Goal: Transaction & Acquisition: Register for event/course

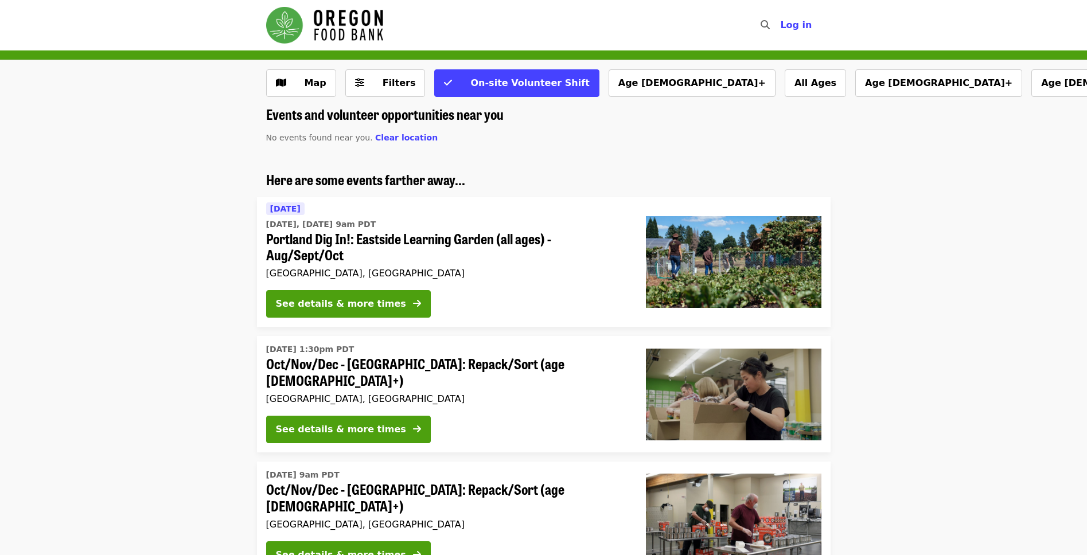
click at [107, 316] on li "Here are some events farther away... Today Today, Aug 26 @ 9am PDT Portland Dig…" at bounding box center [543, 250] width 1087 height 156
click at [910, 233] on li "Here are some events farther away... Today Today, Aug 26 @ 9am PDT Portland Dig…" at bounding box center [543, 250] width 1087 height 156
drag, startPoint x: 910, startPoint y: 233, endPoint x: 934, endPoint y: 27, distance: 207.4
click at [843, 312] on li "Here are some events farther away... Today Today, Aug 26 @ 9am PDT Portland Dig…" at bounding box center [543, 250] width 1087 height 156
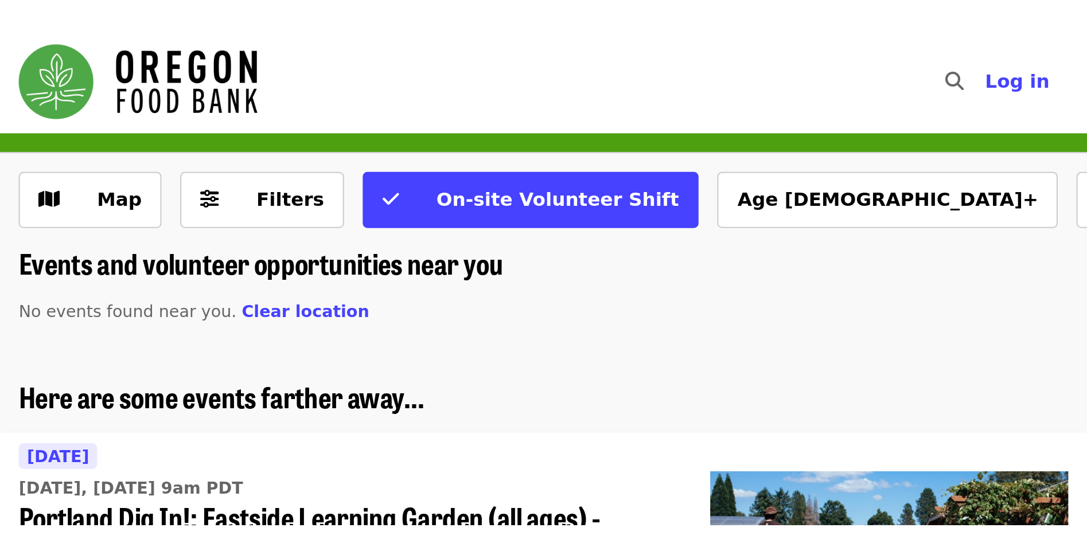
scroll to position [9, 0]
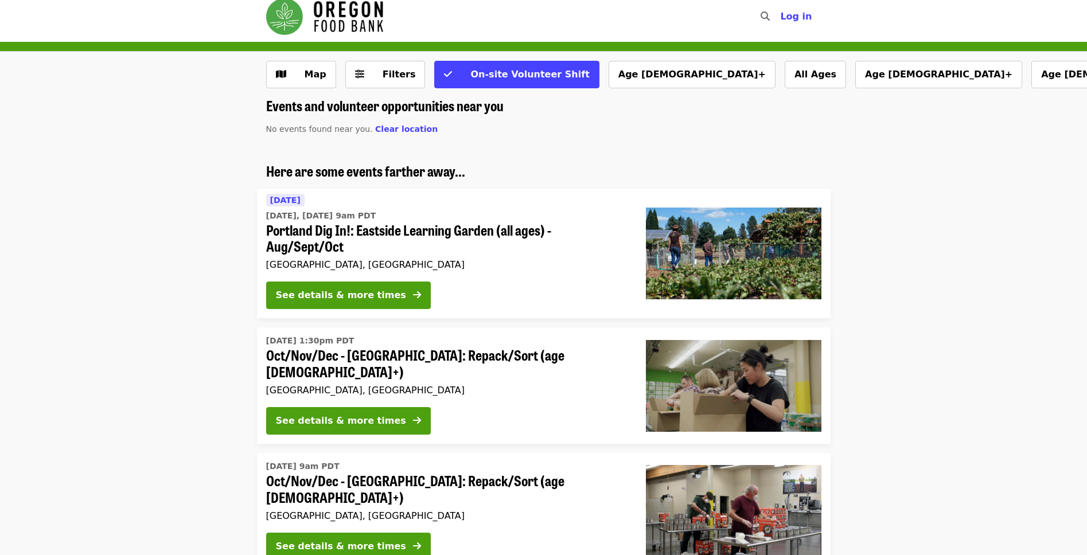
click at [165, 394] on li "Wed, Oct 1 @ 1:30pm PDT Oct/Nov/Dec - Portland: Repack/Sort (age 8+) Portland, …" at bounding box center [543, 386] width 1087 height 116
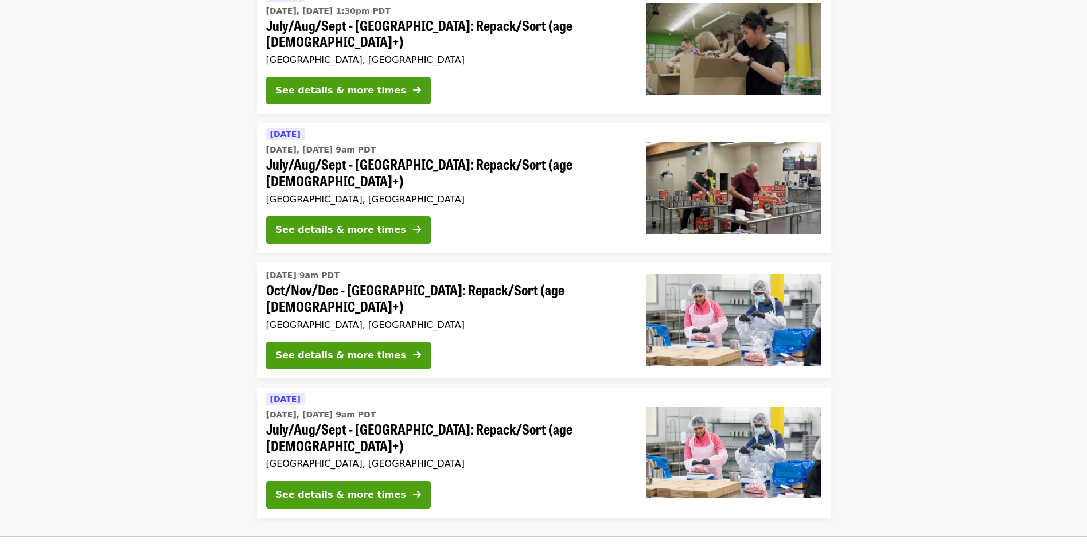
scroll to position [738, 0]
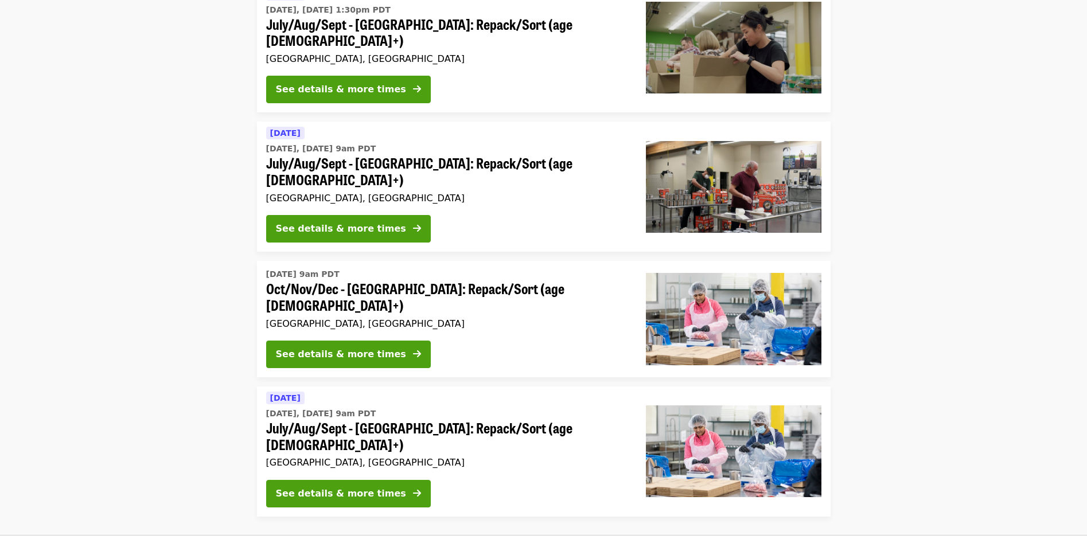
click at [337, 348] on div "See details & more times" at bounding box center [341, 355] width 130 height 14
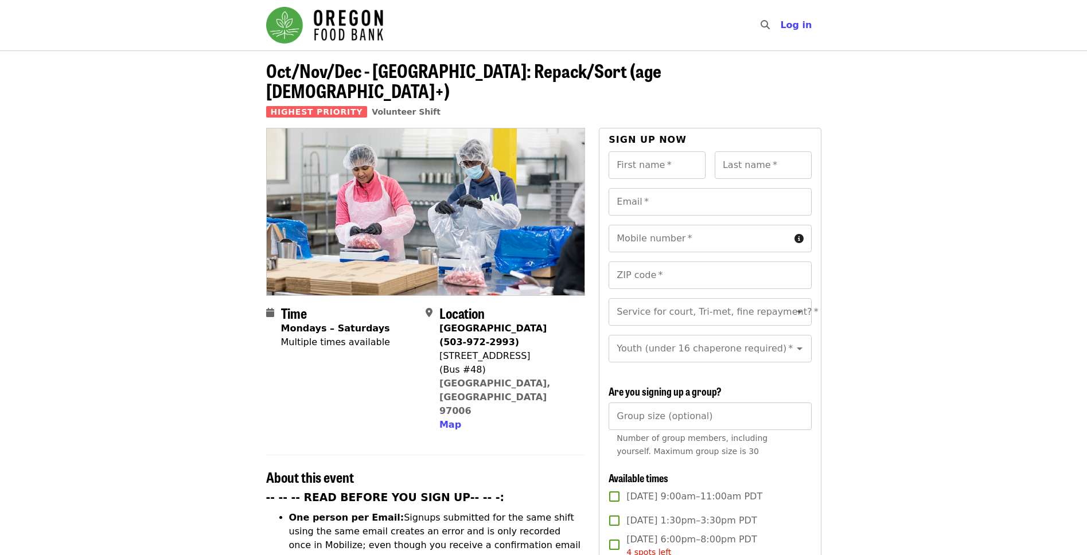
drag, startPoint x: 942, startPoint y: 383, endPoint x: 931, endPoint y: 538, distance: 155.3
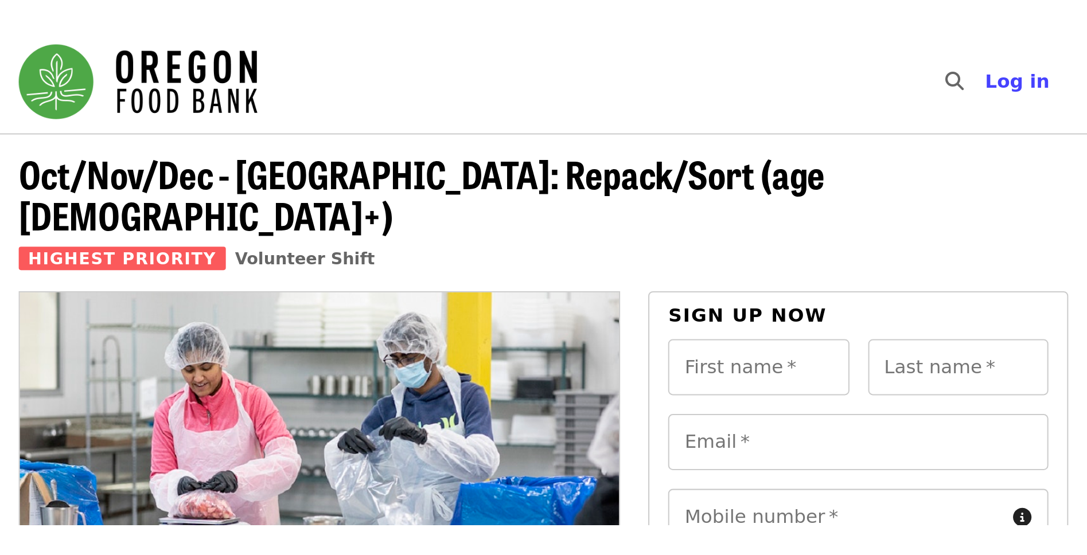
scroll to position [7, 0]
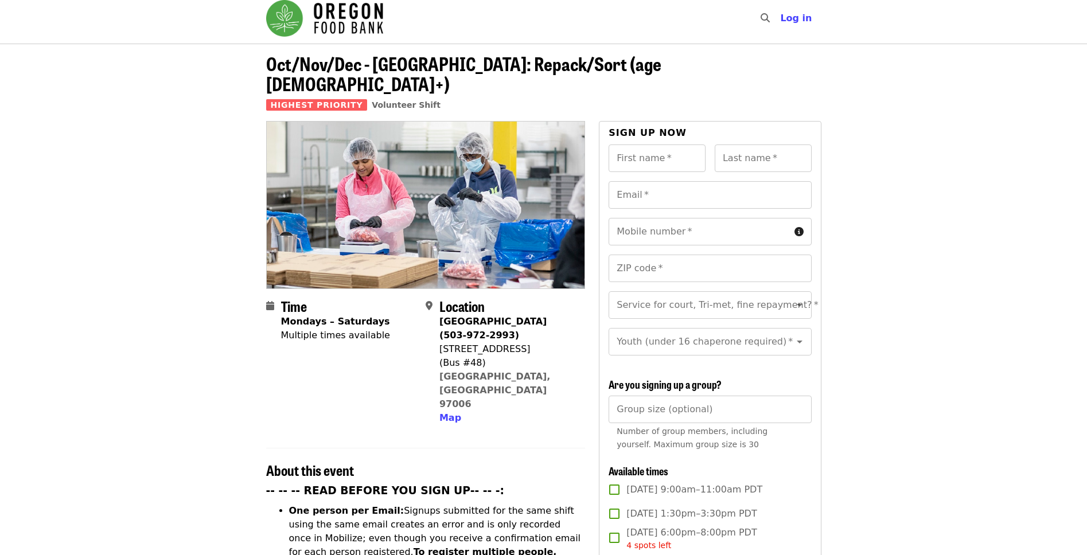
drag, startPoint x: 989, startPoint y: 343, endPoint x: 872, endPoint y: 460, distance: 165.1
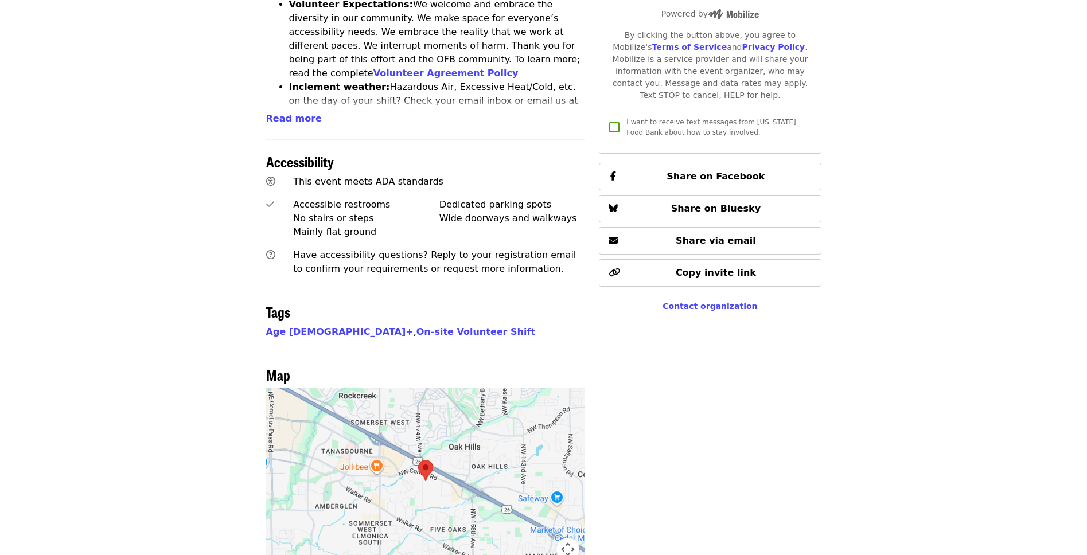
scroll to position [230, 0]
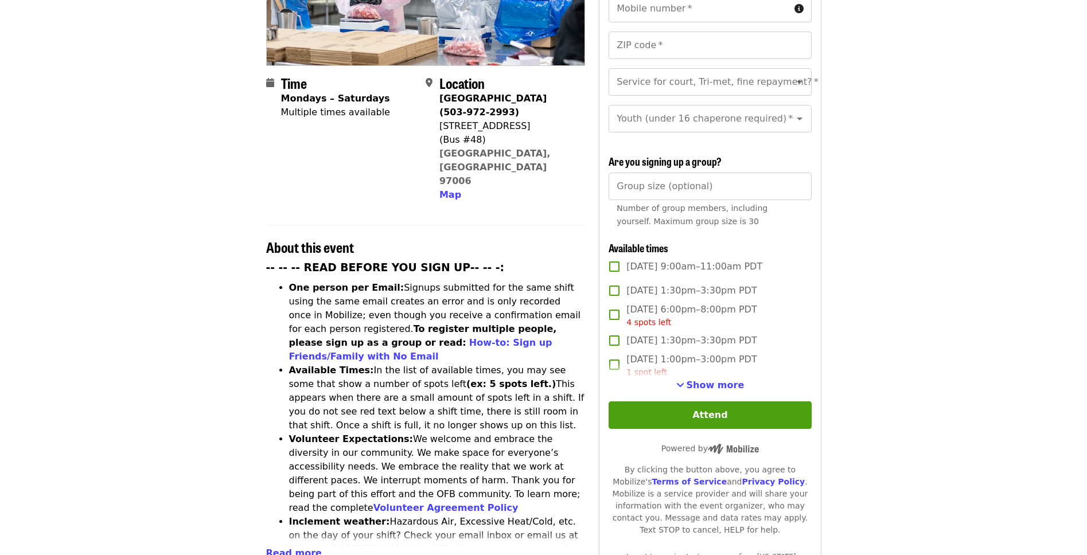
click at [701, 387] on span "Show more" at bounding box center [716, 385] width 58 height 11
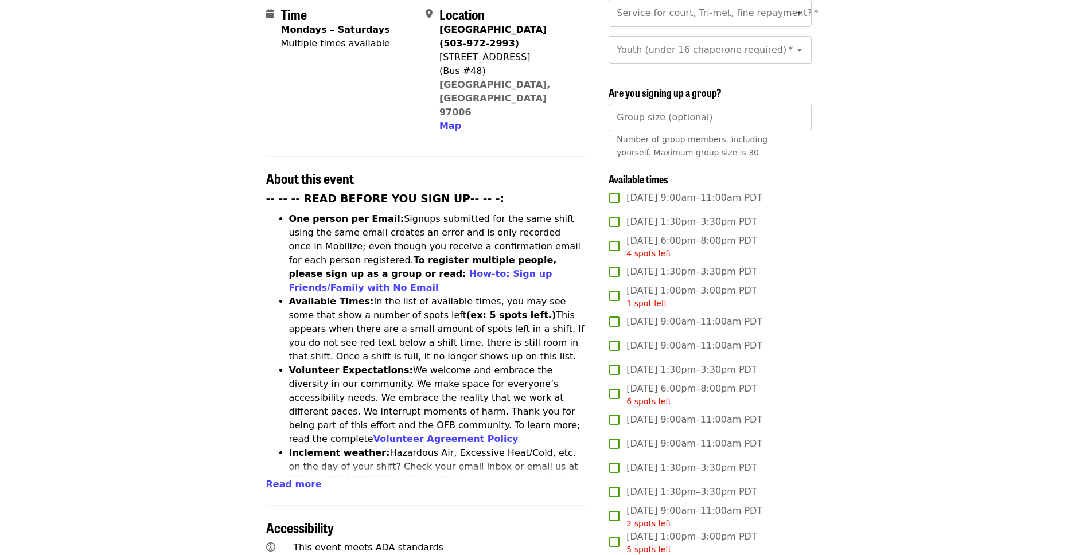
scroll to position [362, 0]
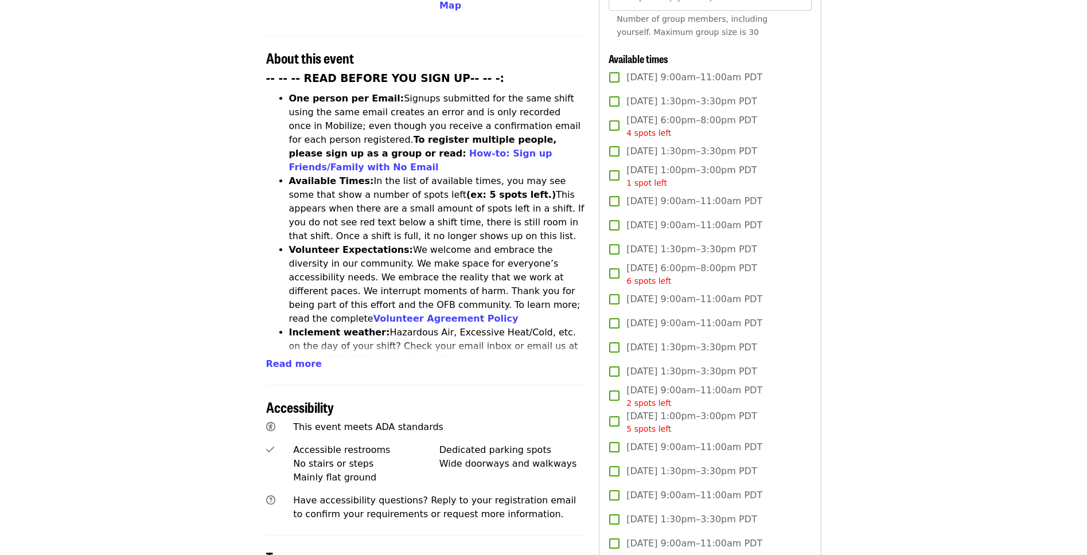
scroll to position [420, 0]
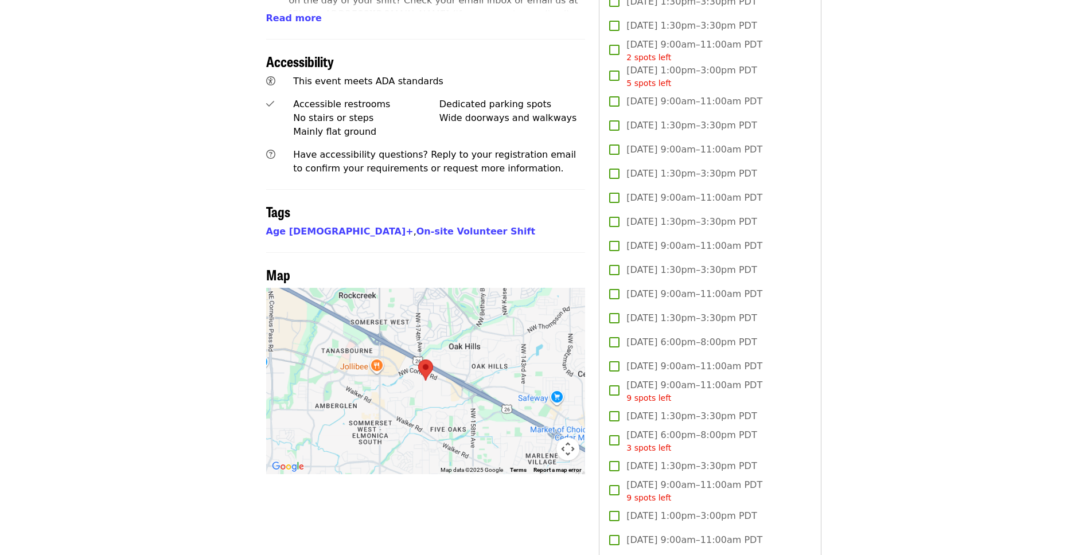
scroll to position [880, 0]
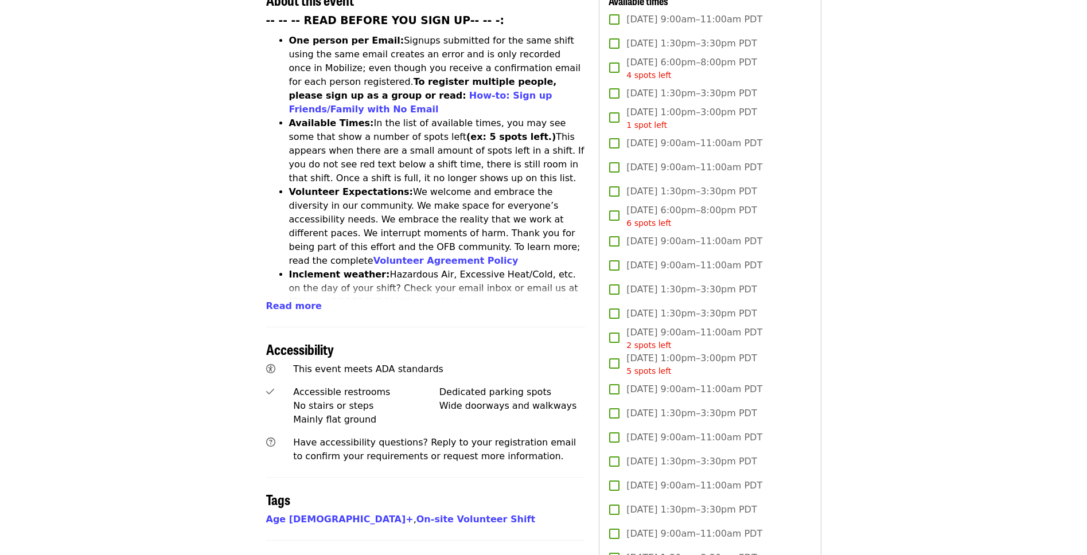
scroll to position [420, 0]
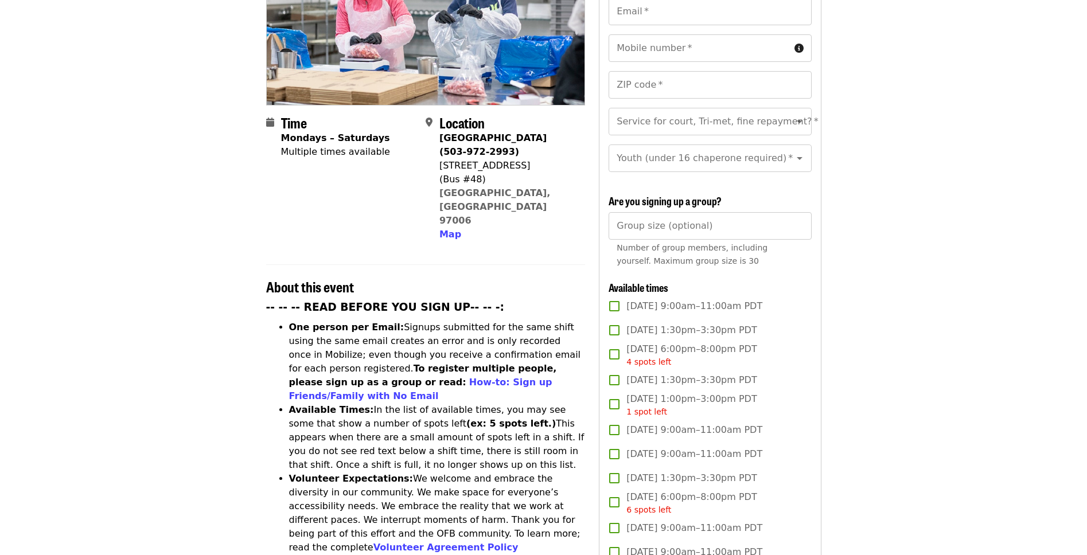
scroll to position [189, 0]
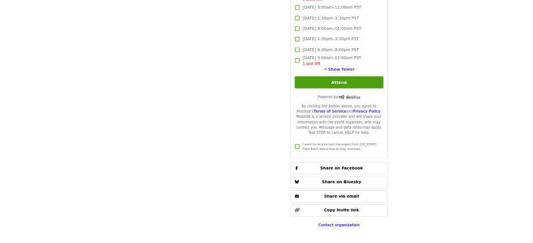
scroll to position [189, 0]
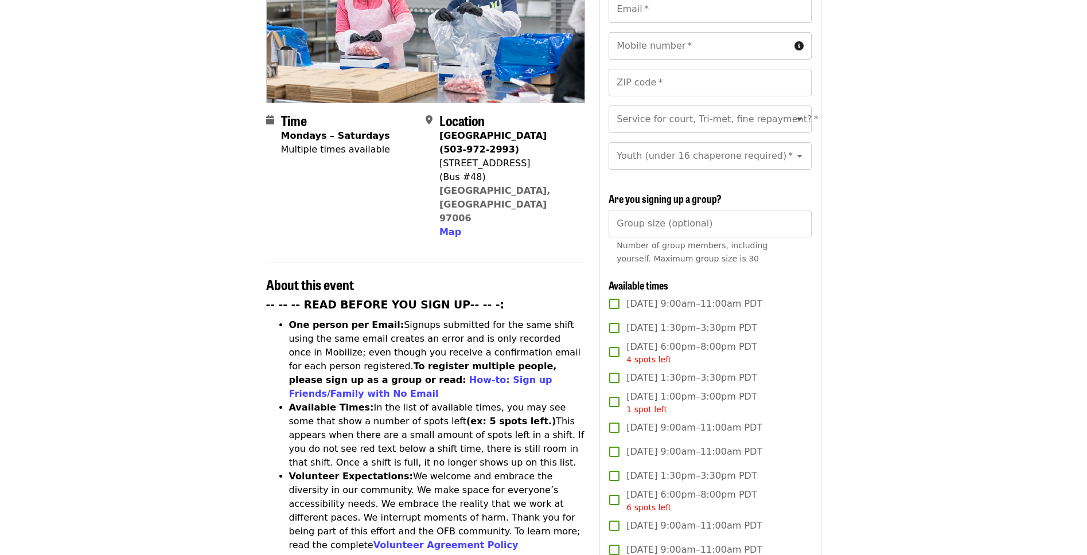
drag, startPoint x: 934, startPoint y: 553, endPoint x: 936, endPoint y: 504, distance: 48.9
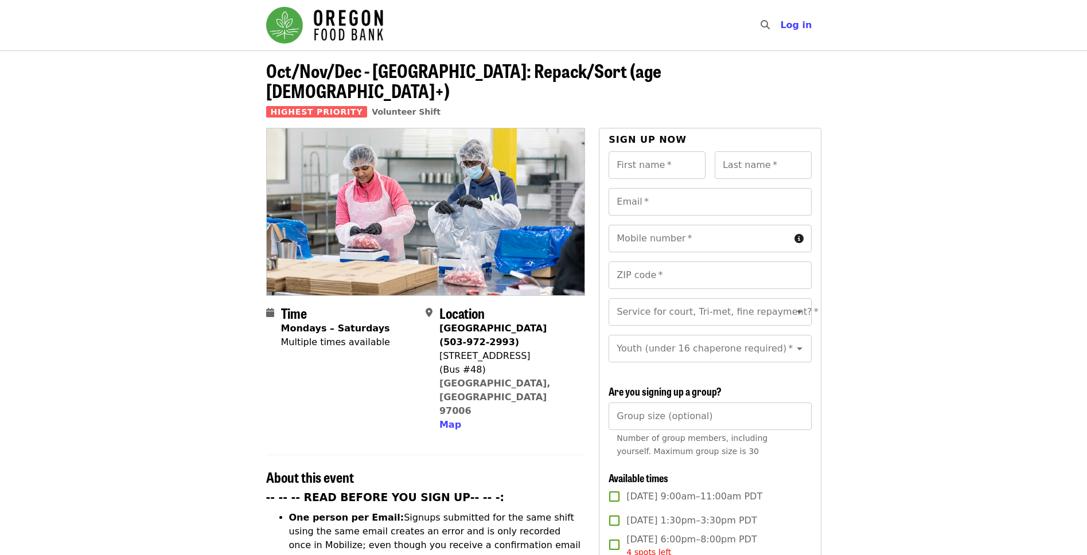
scroll to position [102, 0]
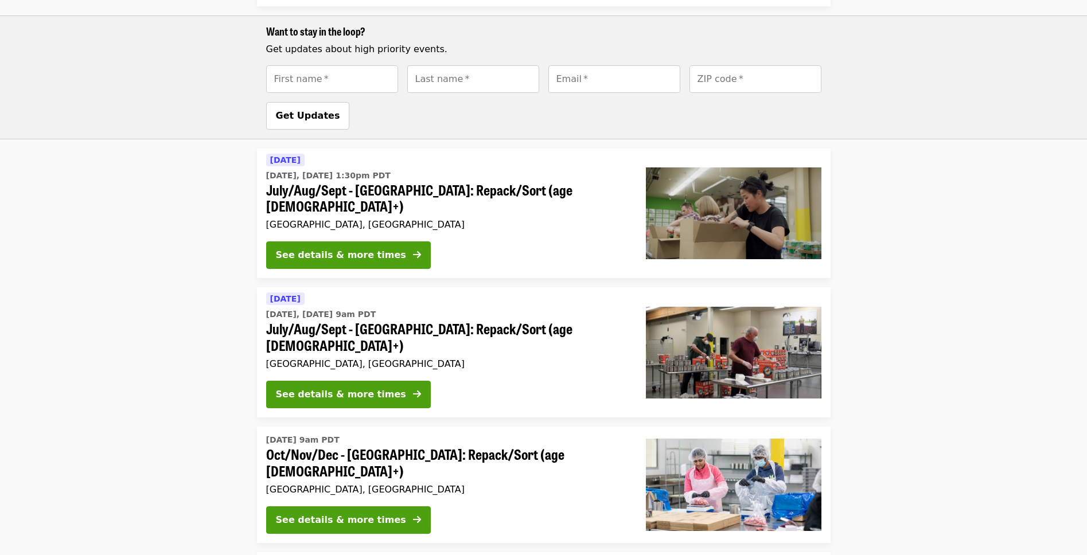
drag, startPoint x: 198, startPoint y: 430, endPoint x: 197, endPoint y: 308, distance: 122.8
click at [198, 430] on li "[DATE] 9am PDT Oct/Nov/Dec - [GEOGRAPHIC_DATA]: Repack/Sort (age [DEMOGRAPHIC_D…" at bounding box center [543, 485] width 1087 height 116
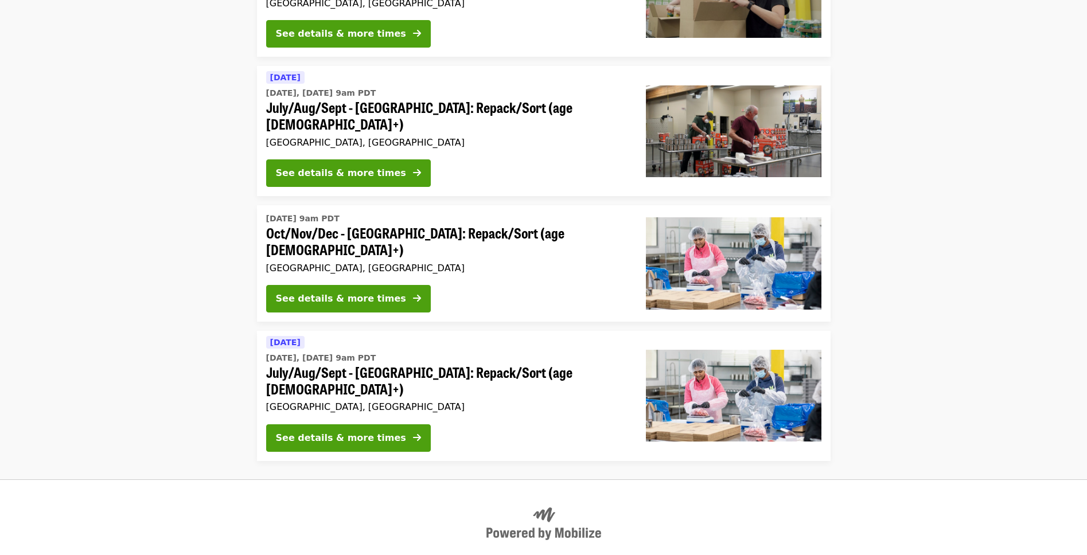
scroll to position [793, 0]
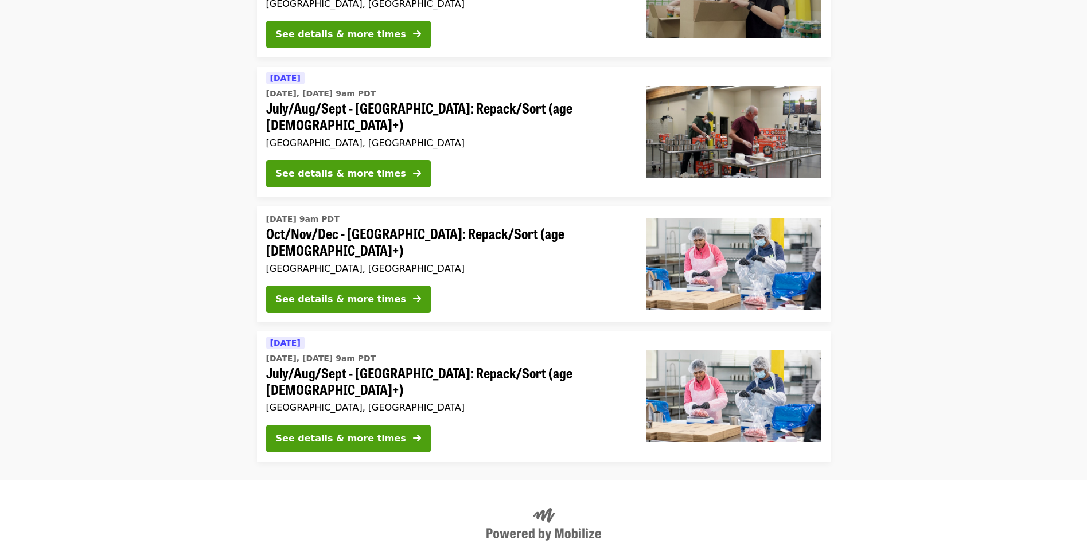
drag, startPoint x: 172, startPoint y: 423, endPoint x: 289, endPoint y: 256, distance: 204.7
click at [172, 480] on footer "Get Mobilize for your organization Send Mobilize feedback Jobs at Mobilize Stat…" at bounding box center [543, 553] width 1087 height 147
click at [326, 432] on div "See details & more times" at bounding box center [341, 439] width 130 height 14
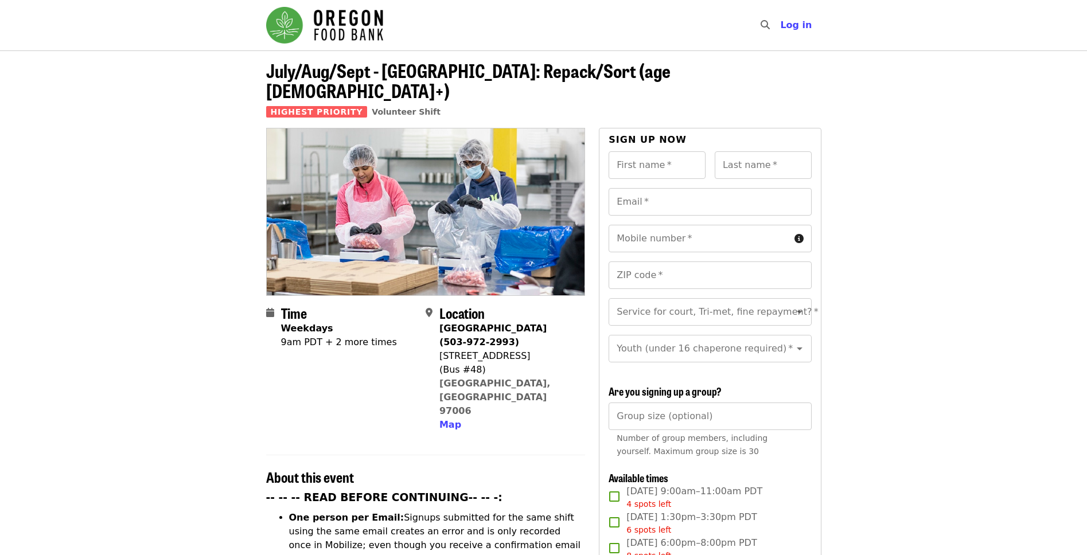
scroll to position [71, 0]
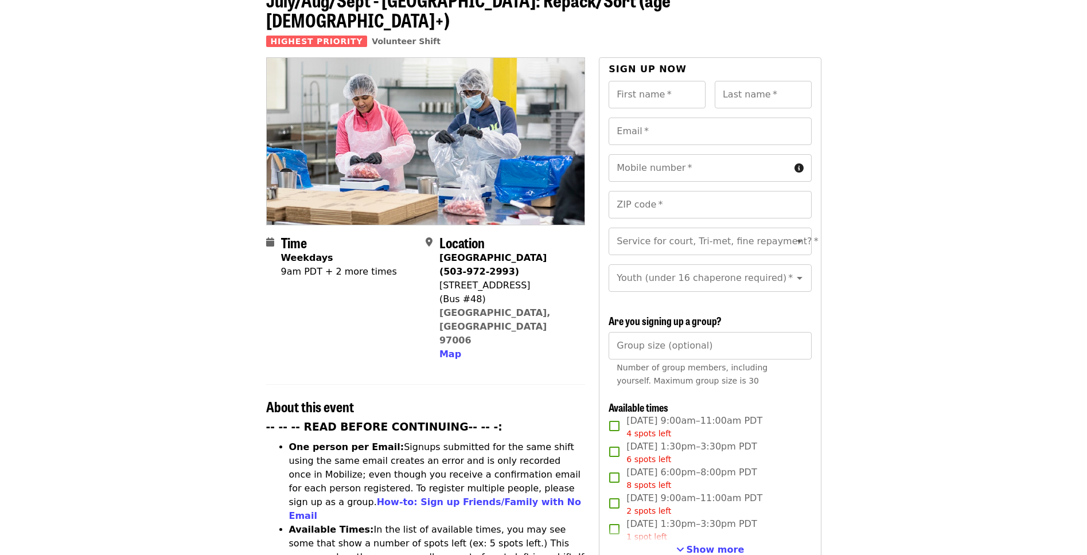
drag, startPoint x: 969, startPoint y: 542, endPoint x: 1023, endPoint y: 58, distance: 487.3
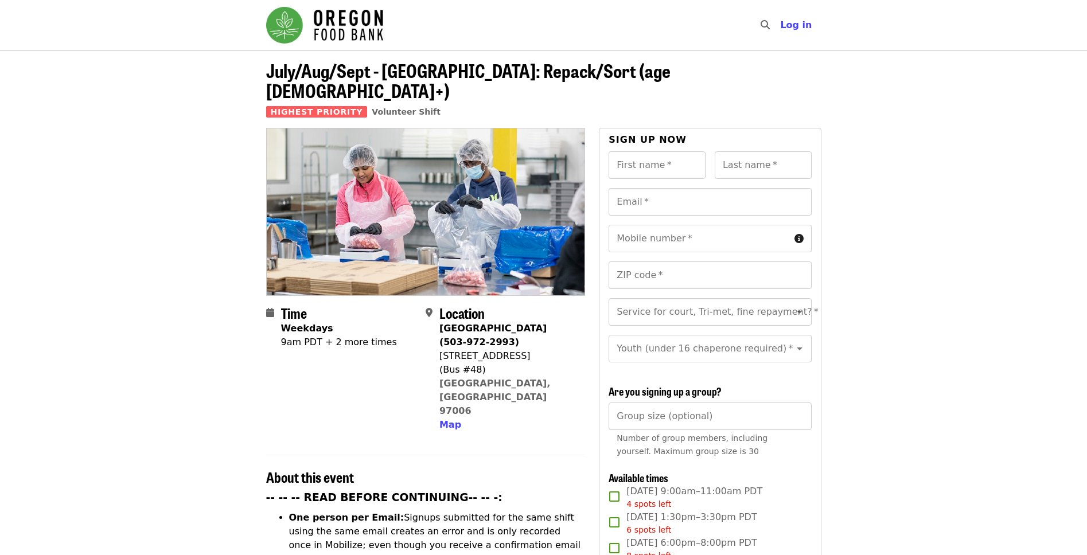
scroll to position [57, 0]
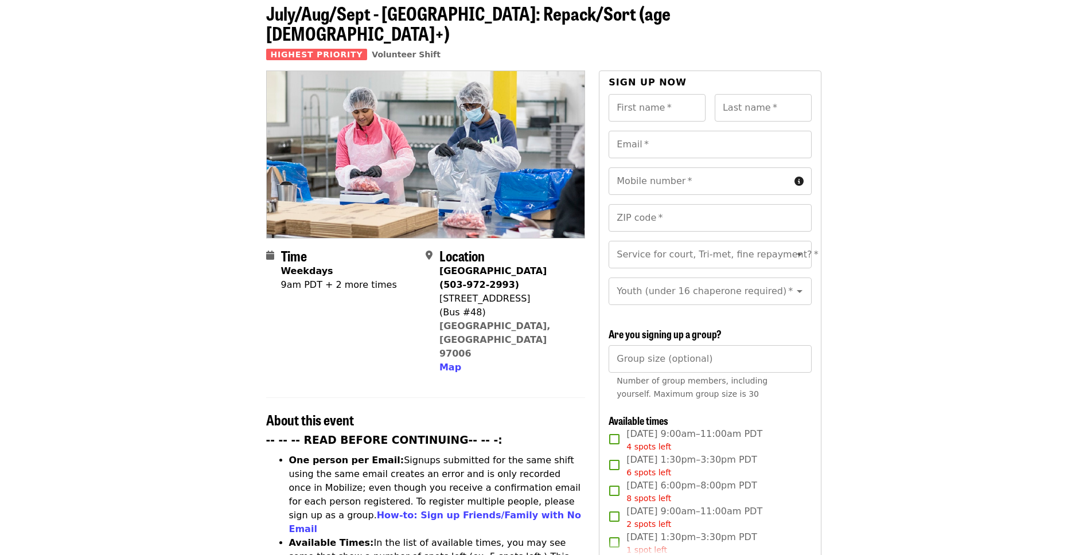
drag, startPoint x: 981, startPoint y: 180, endPoint x: 918, endPoint y: 130, distance: 79.7
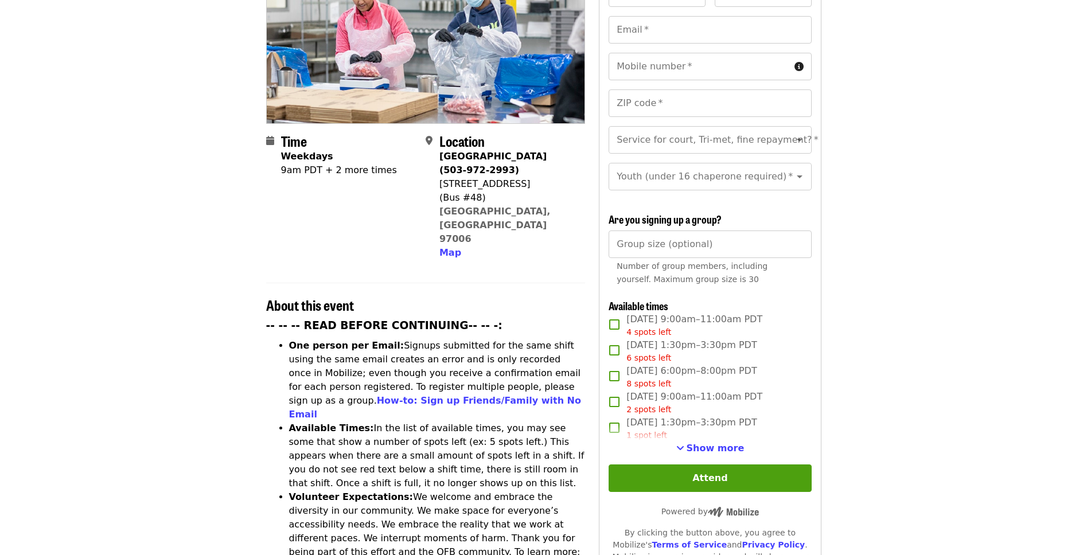
click at [708, 445] on span "Show more" at bounding box center [716, 448] width 58 height 11
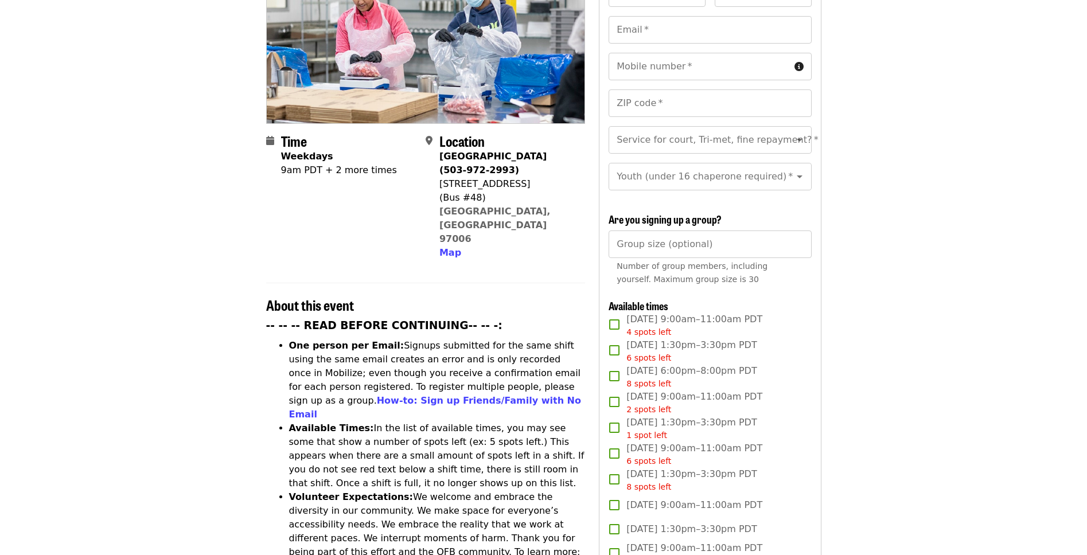
scroll to position [726, 0]
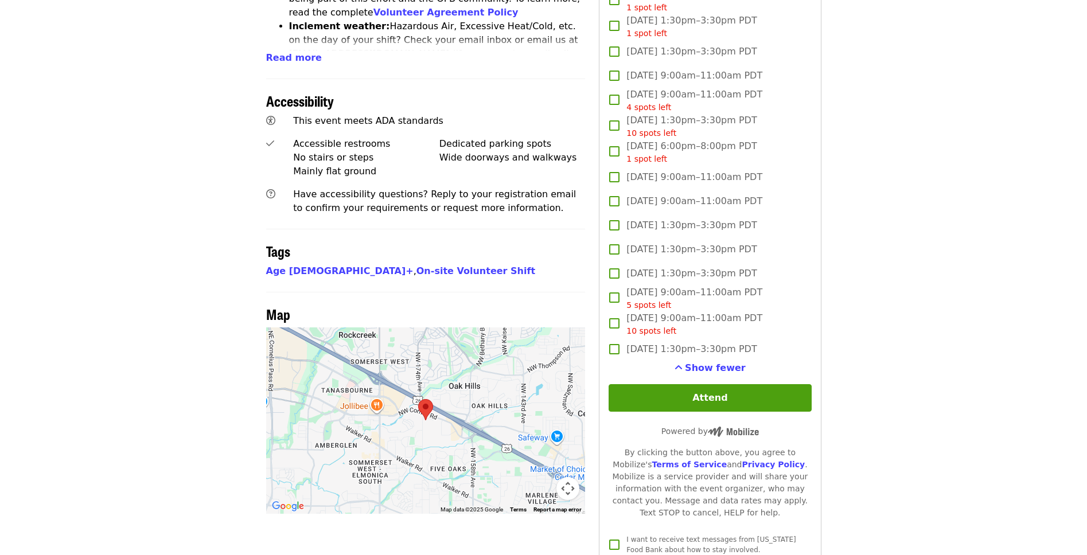
click at [708, 370] on span "Show fewer" at bounding box center [715, 368] width 61 height 11
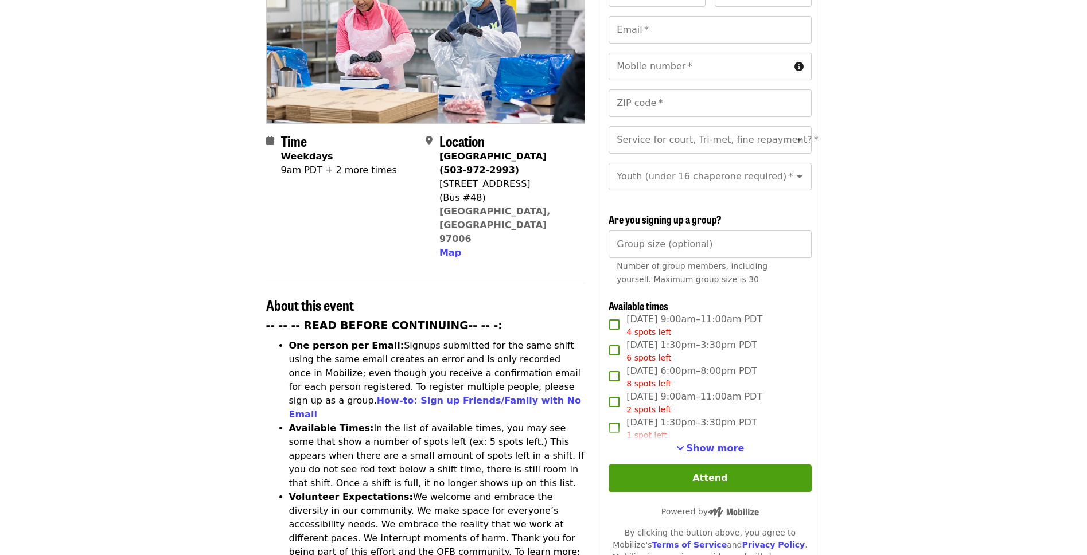
scroll to position [215, 0]
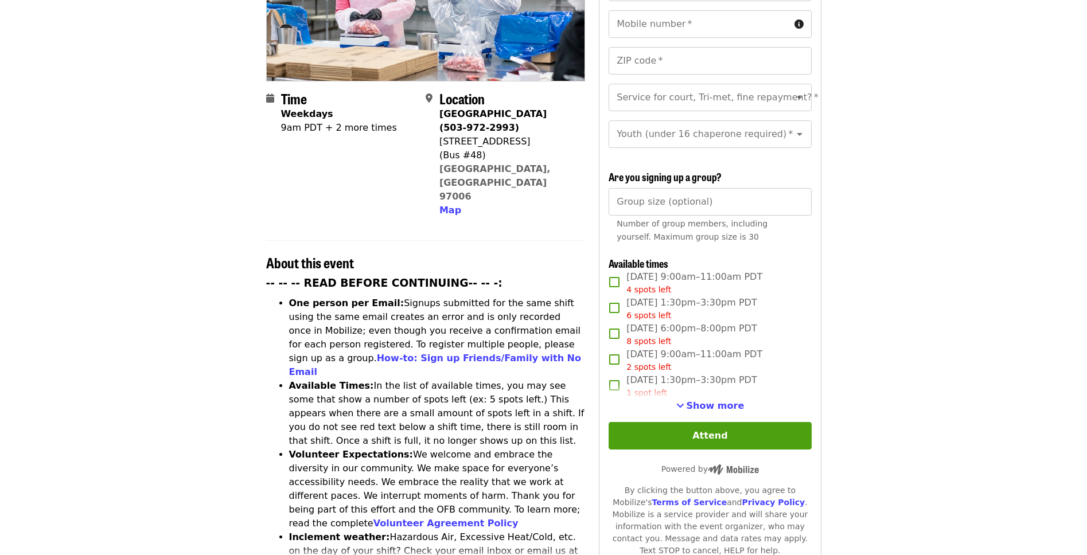
click at [701, 401] on span "Show more" at bounding box center [716, 406] width 58 height 11
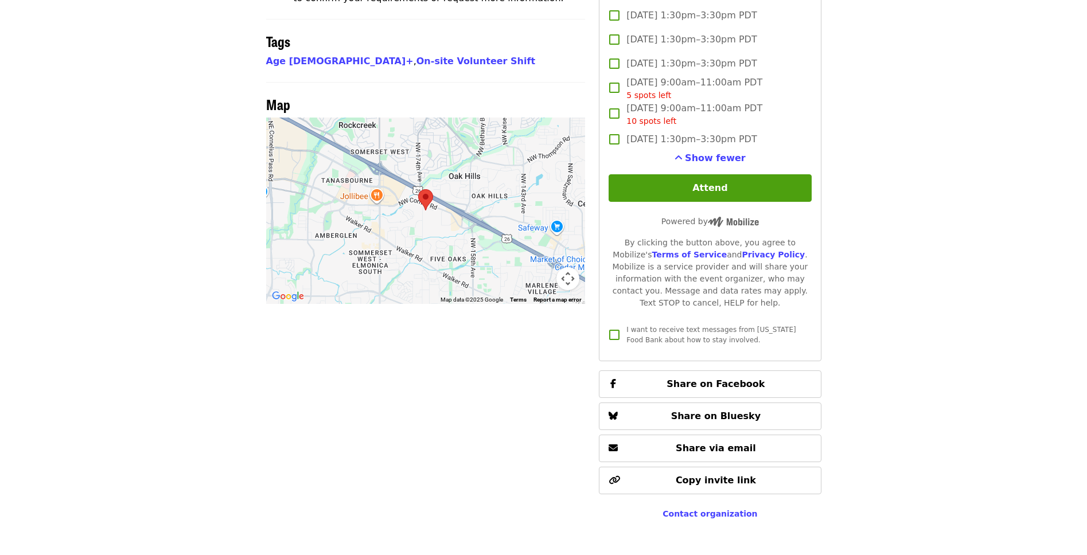
scroll to position [289, 0]
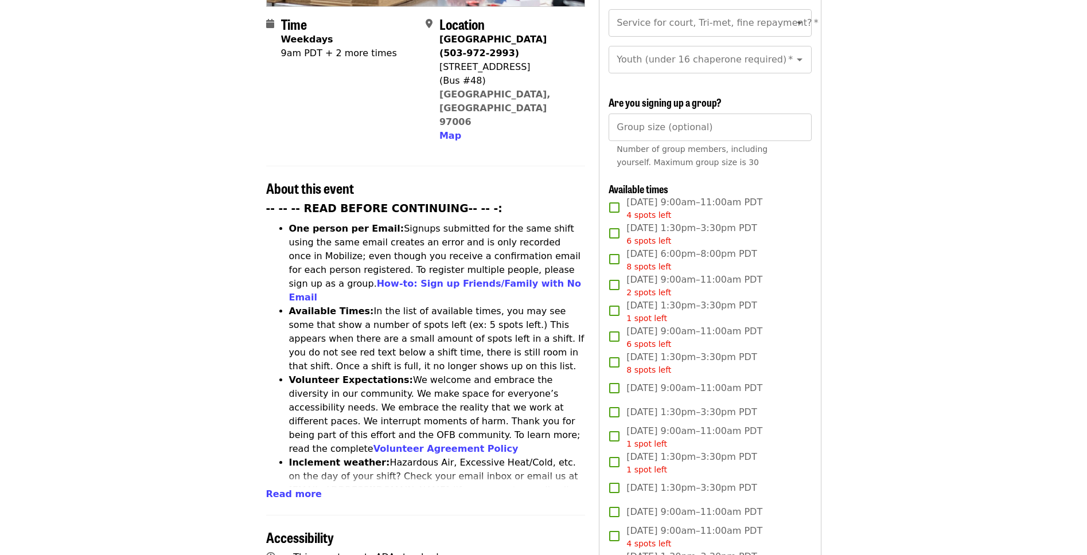
click at [899, 490] on article "July/Aug/Sept - Beaverton: Repack/Sort (age 10+) Highest Priority Volunteer Shi…" at bounding box center [543, 482] width 1087 height 1443
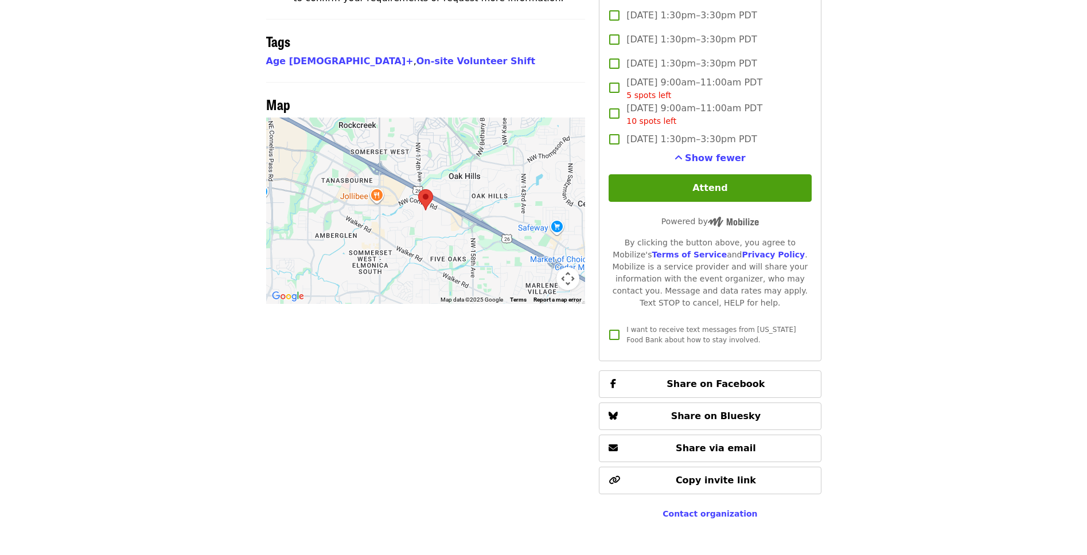
scroll to position [463, 0]
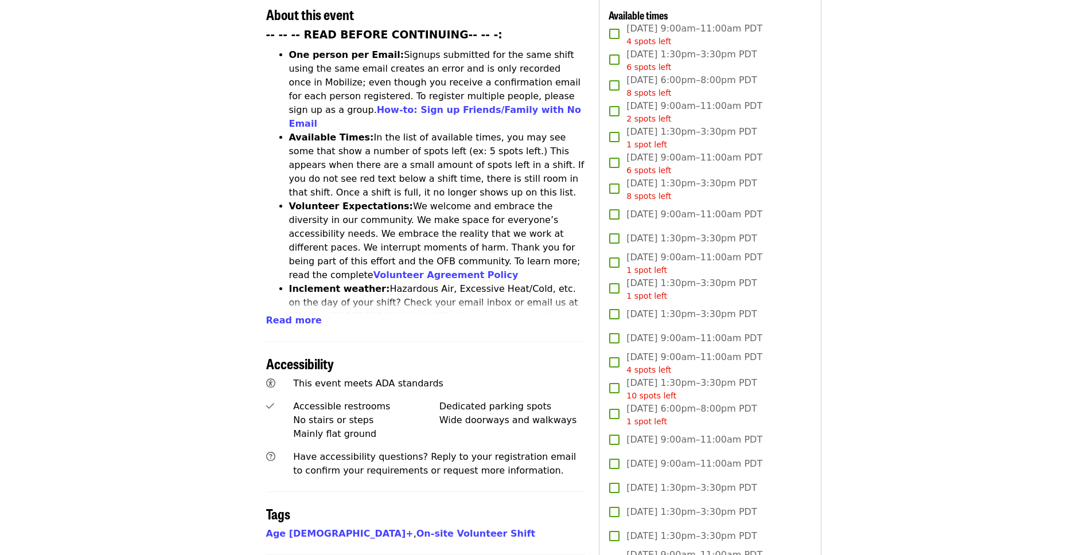
click at [981, 520] on article "July/Aug/Sept - Beaverton: Repack/Sort (age 10+) Highest Priority Volunteer Shi…" at bounding box center [543, 308] width 1087 height 1443
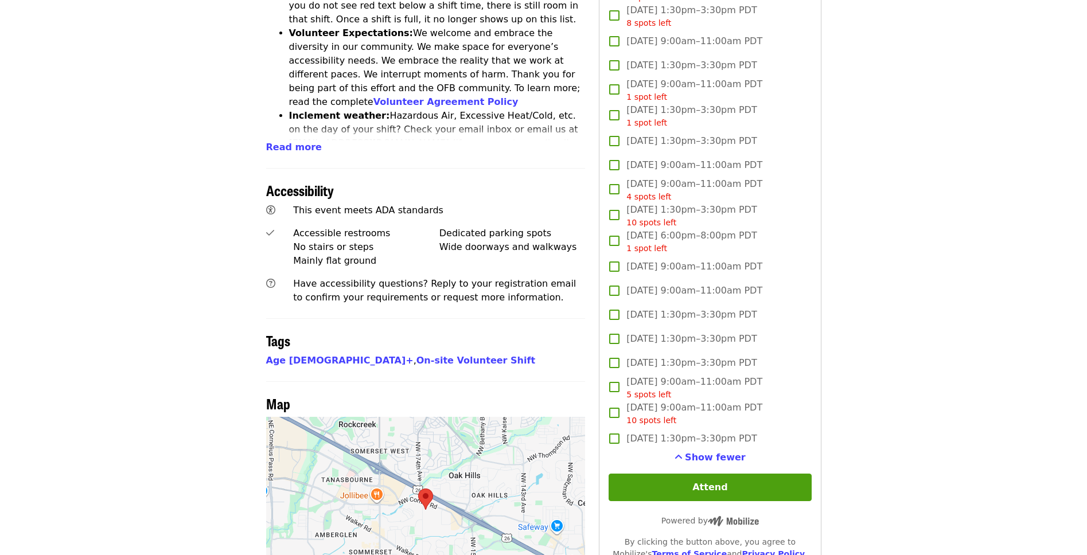
scroll to position [936, 0]
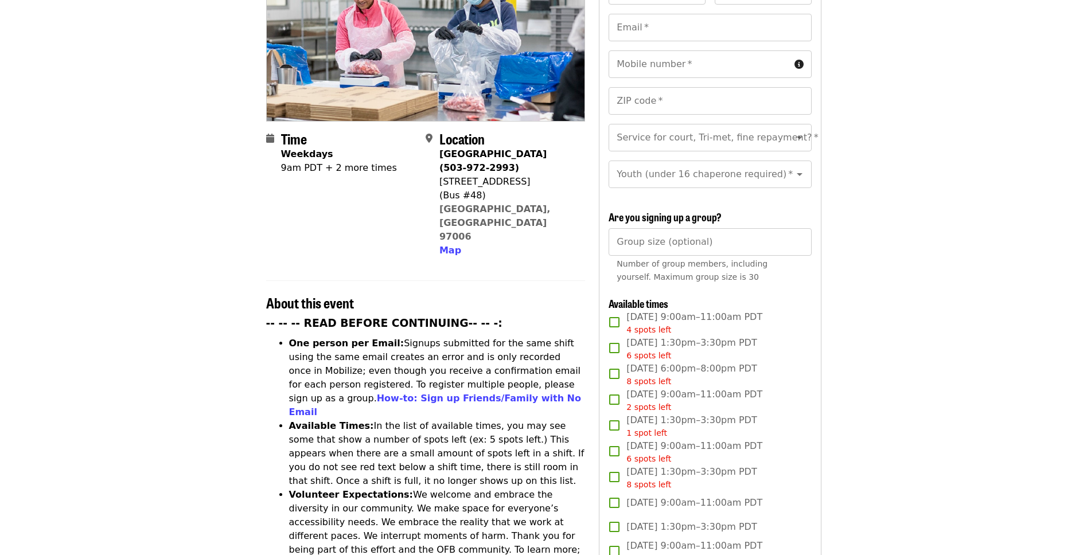
scroll to position [234, 0]
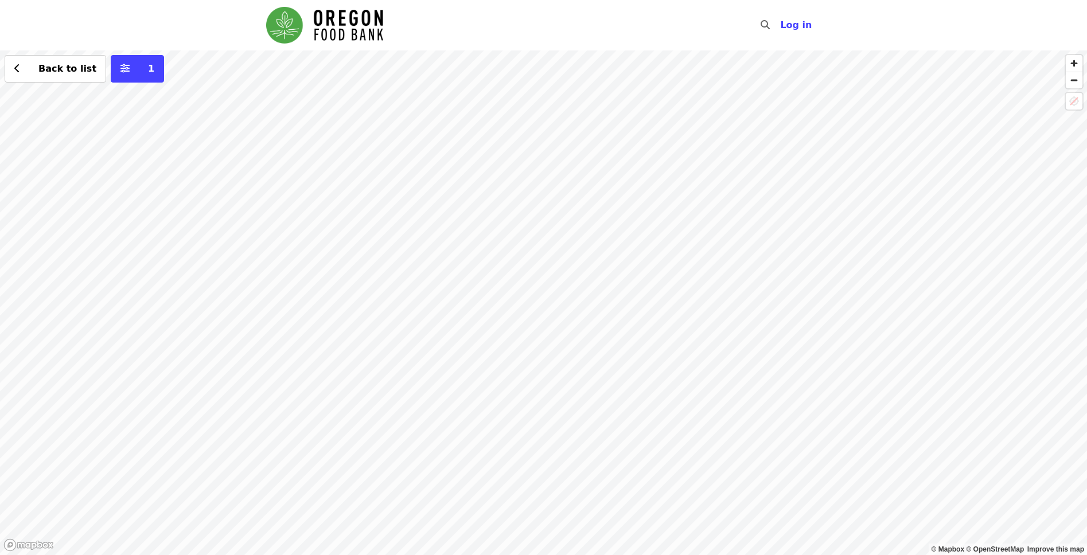
click at [66, 67] on span "Back to list" at bounding box center [67, 68] width 58 height 11
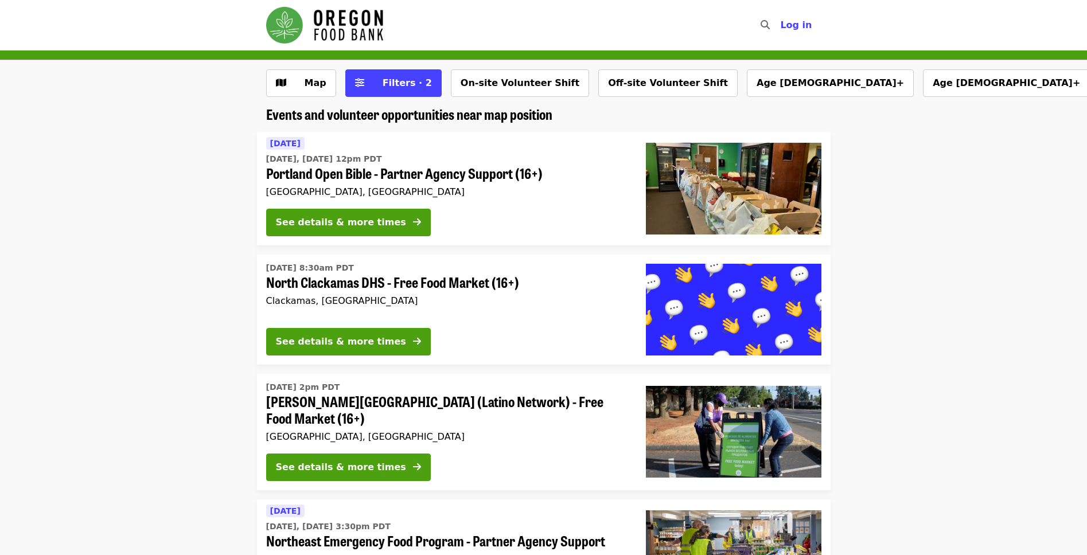
click at [37, 145] on li "[DATE] [DATE], [DATE] 12pm PDT Portland Open [DEMOGRAPHIC_DATA] - Partner Agenc…" at bounding box center [543, 189] width 1087 height 114
click at [188, 273] on li "[DATE] 8:30am PDT North Clackamas DHS - Free Food Market (16+) Clackamas, [GEOG…" at bounding box center [543, 310] width 1087 height 110
